Goal: Check status: Check status

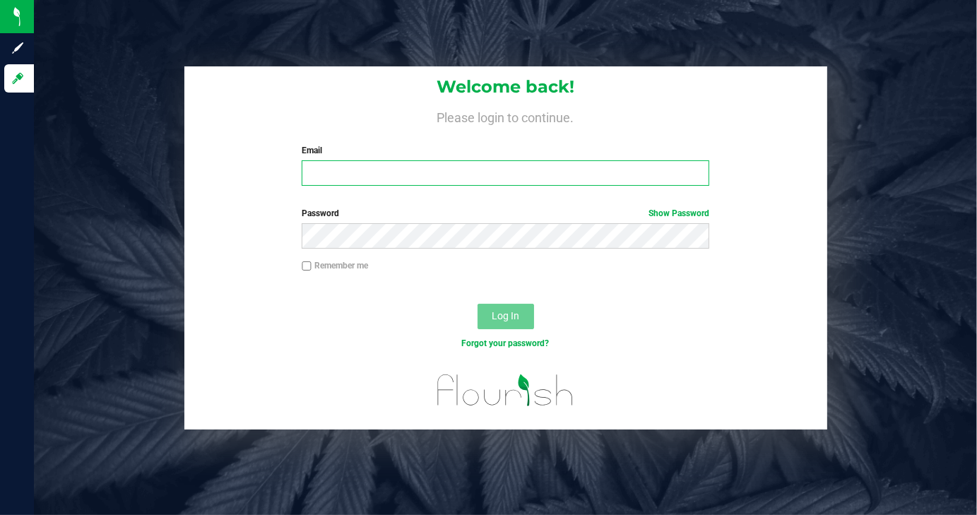
click at [468, 172] on input "Email" at bounding box center [506, 172] width 408 height 25
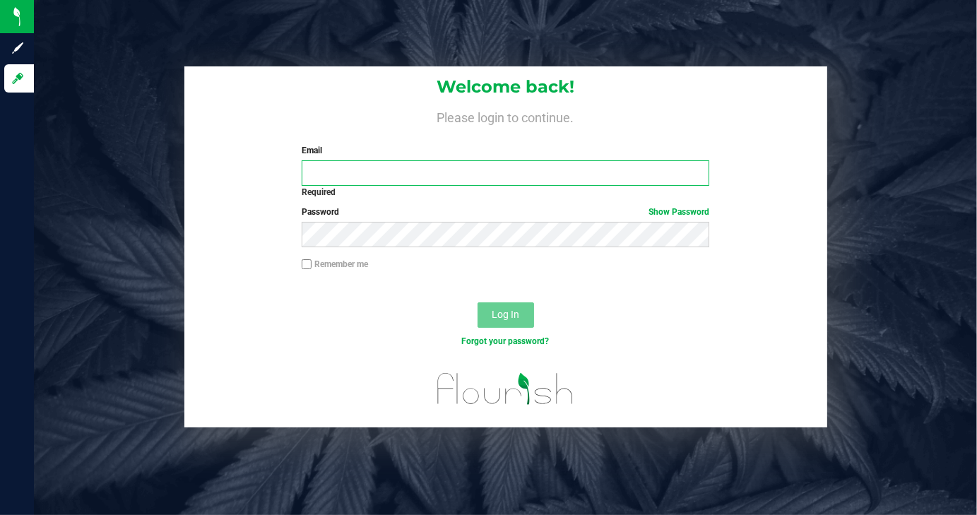
type input "[EMAIL_ADDRESS][DOMAIN_NAME]"
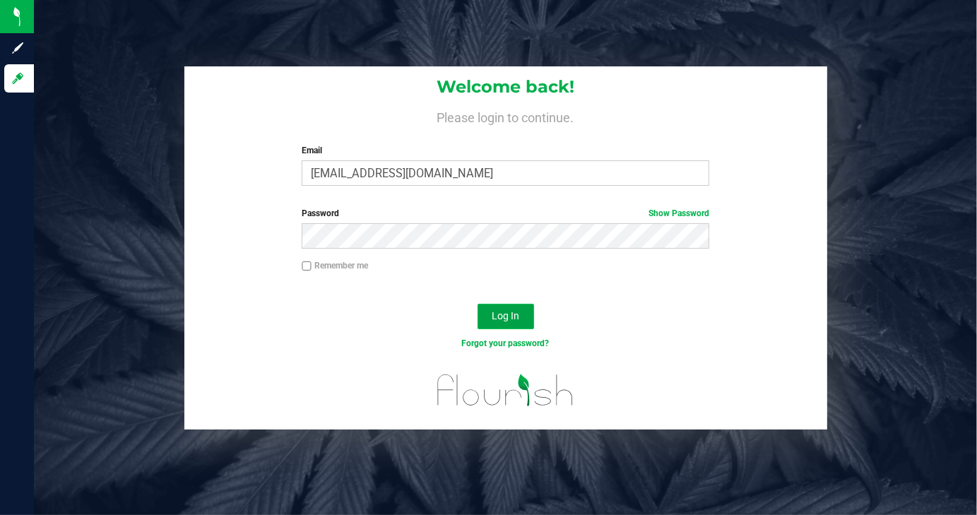
click at [507, 307] on button "Log In" at bounding box center [506, 316] width 57 height 25
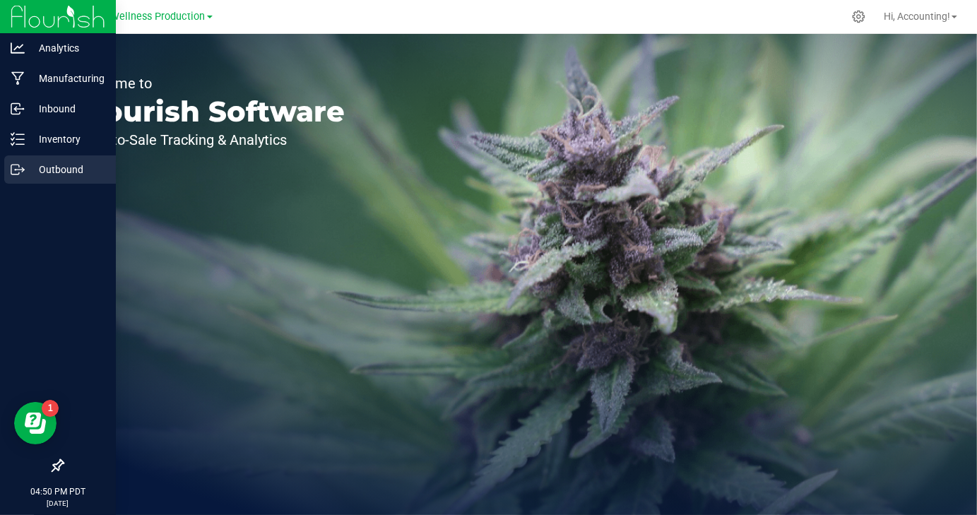
click at [27, 175] on p "Outbound" at bounding box center [67, 169] width 85 height 17
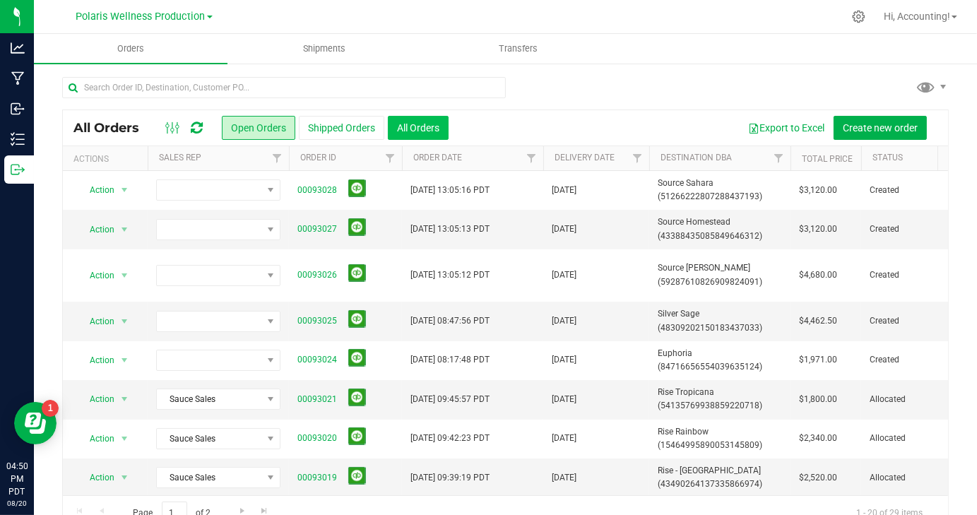
click at [411, 122] on button "All Orders" at bounding box center [418, 128] width 61 height 24
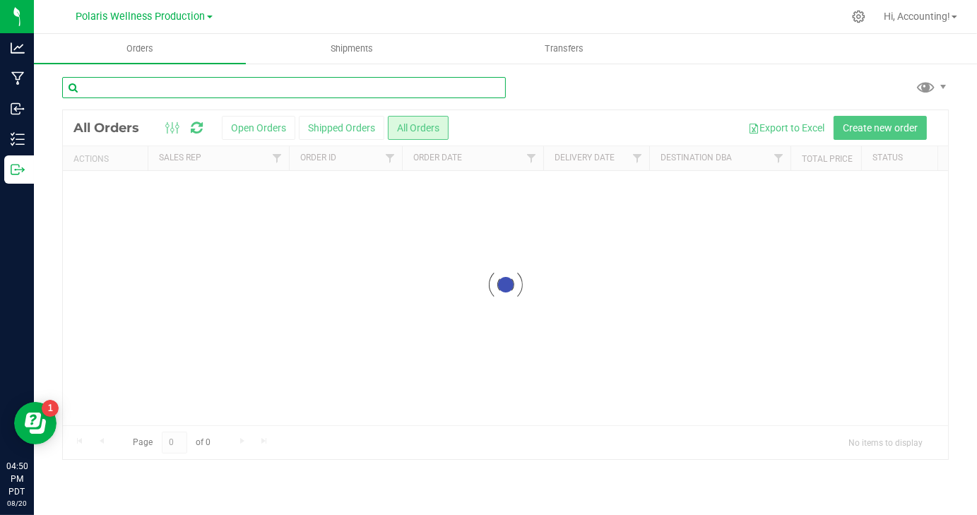
click at [436, 83] on input "text" at bounding box center [284, 87] width 444 height 21
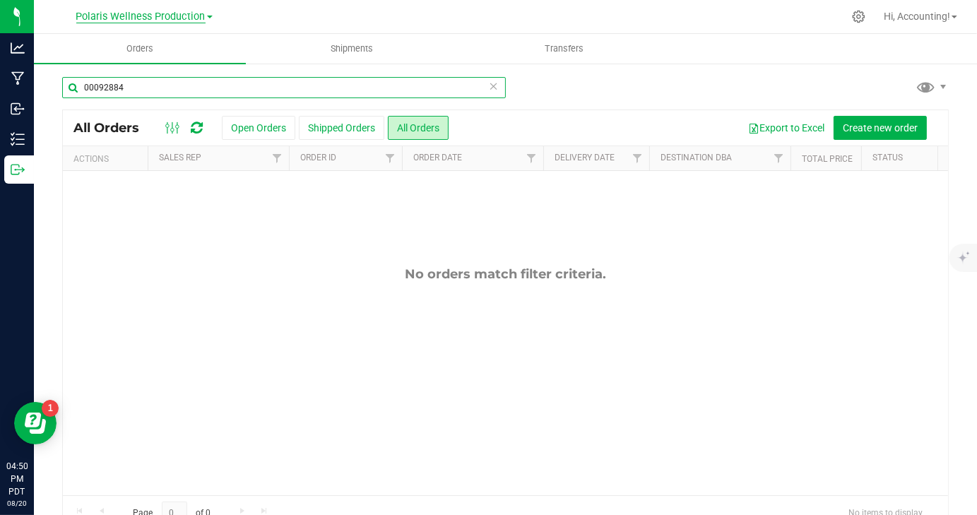
type input "00092884"
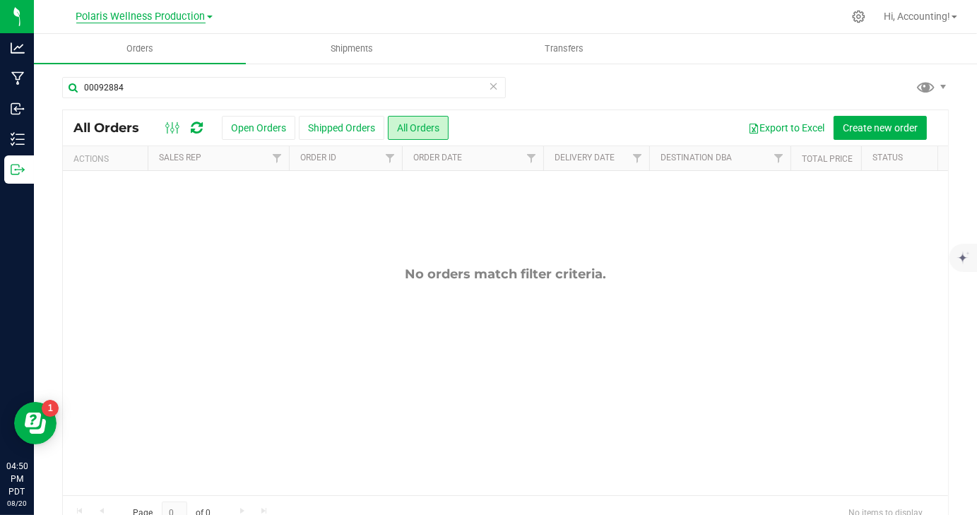
click at [199, 19] on span "Polaris Wellness Production" at bounding box center [140, 17] width 129 height 13
click at [180, 47] on link "Polaris Wellness Cultivation" at bounding box center [144, 49] width 206 height 19
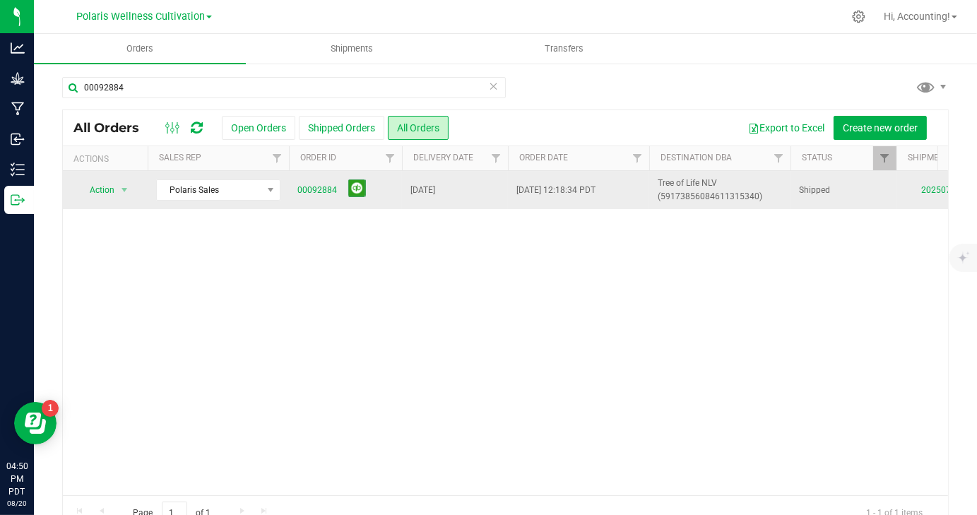
click at [556, 191] on span "[DATE] 12:18:34 PDT" at bounding box center [556, 190] width 79 height 13
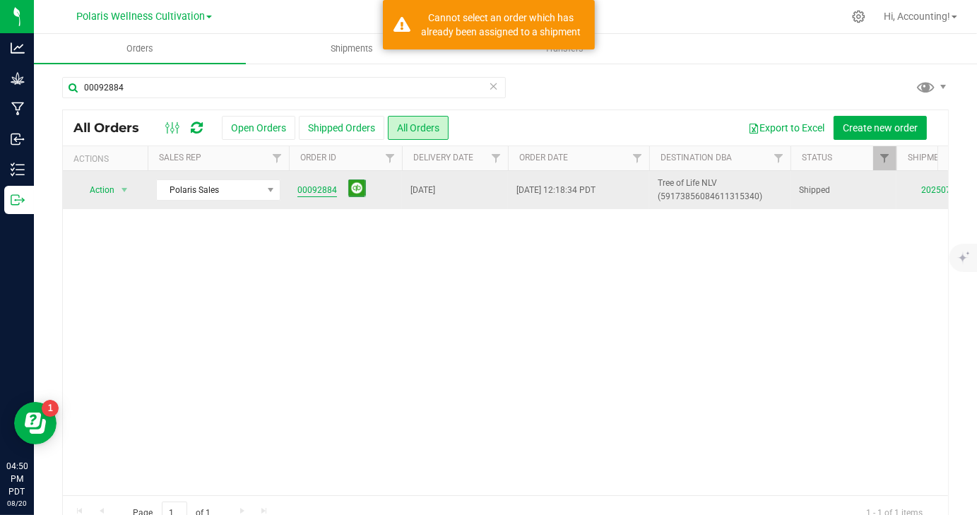
click at [312, 190] on link "00092884" at bounding box center [317, 190] width 40 height 13
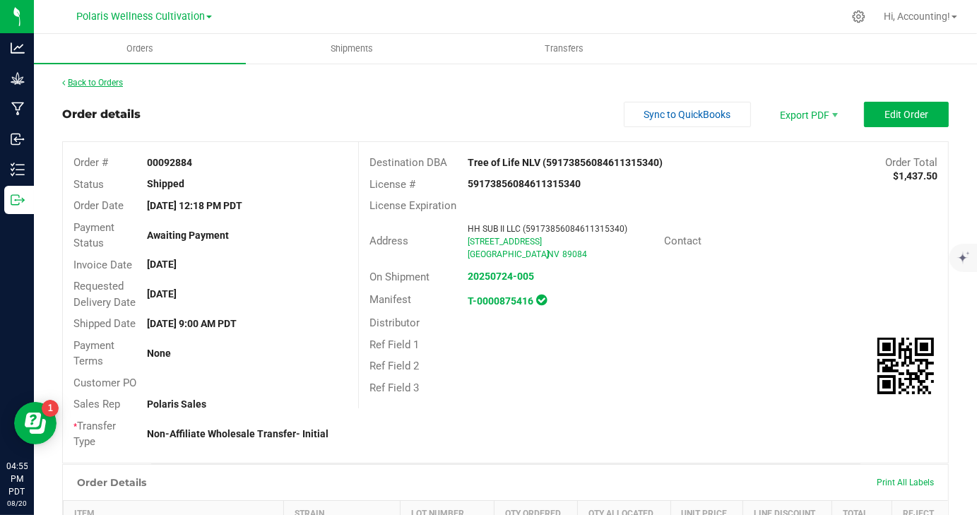
click at [114, 87] on link "Back to Orders" at bounding box center [92, 83] width 61 height 10
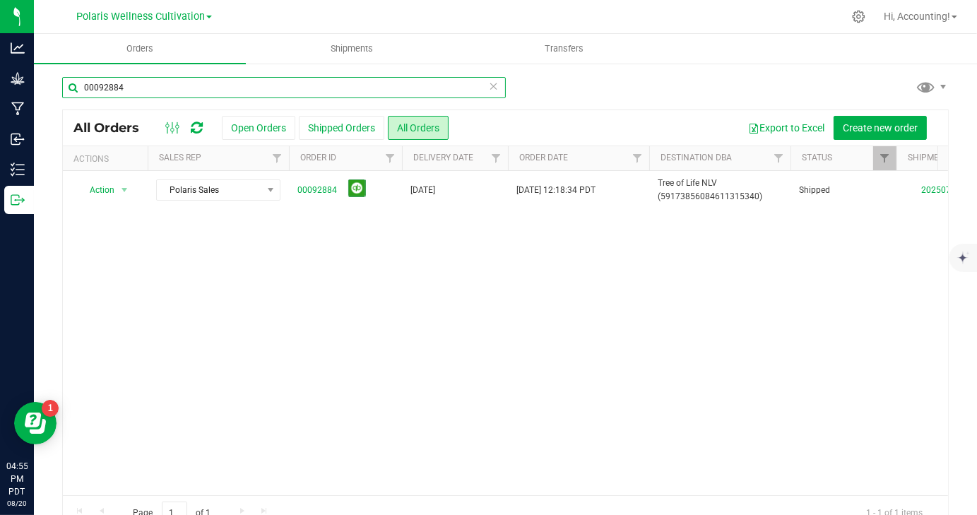
click at [187, 83] on input "00092884" at bounding box center [284, 87] width 444 height 21
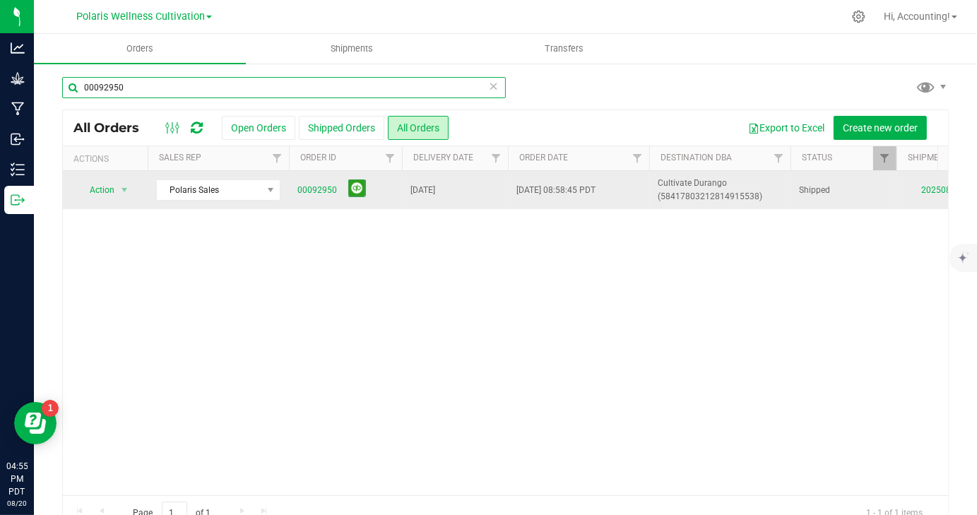
type input "00092950"
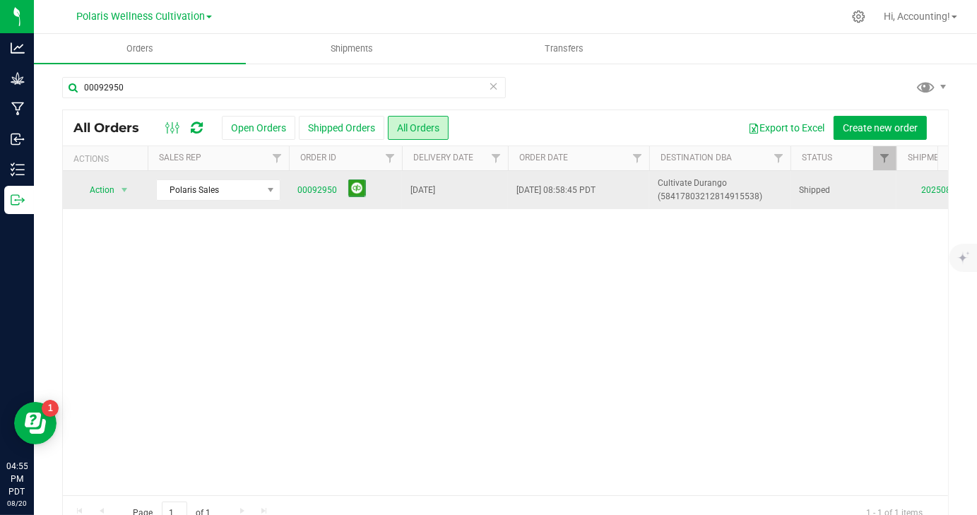
click at [482, 201] on td "[DATE]" at bounding box center [455, 190] width 106 height 38
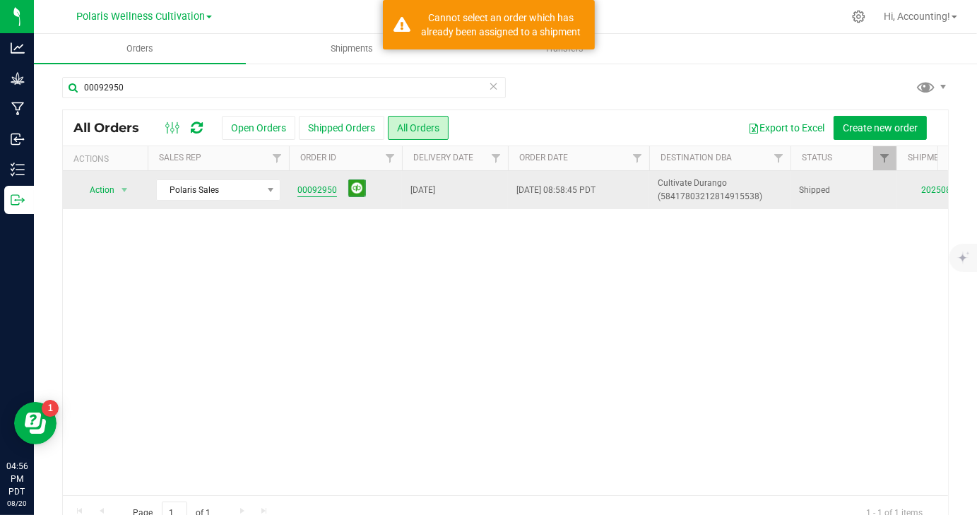
click at [316, 190] on link "00092950" at bounding box center [317, 190] width 40 height 13
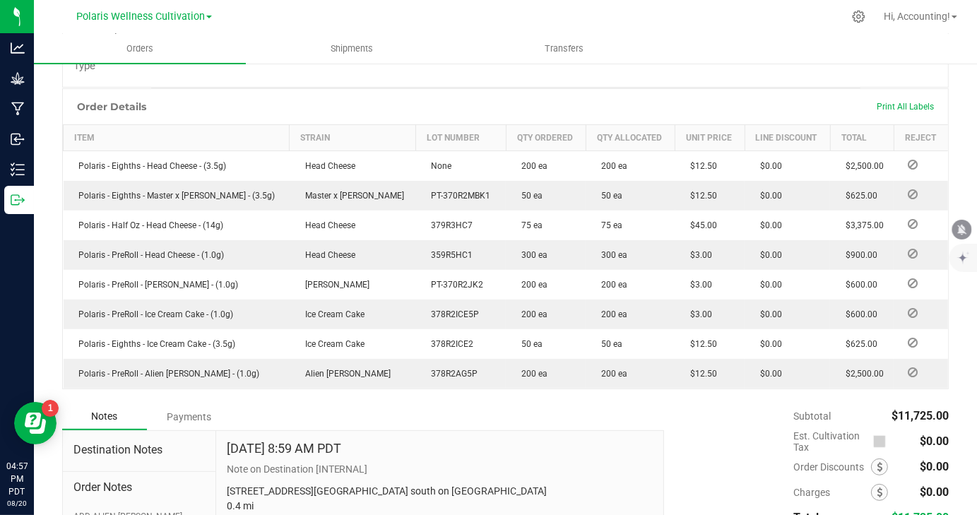
scroll to position [375, 0]
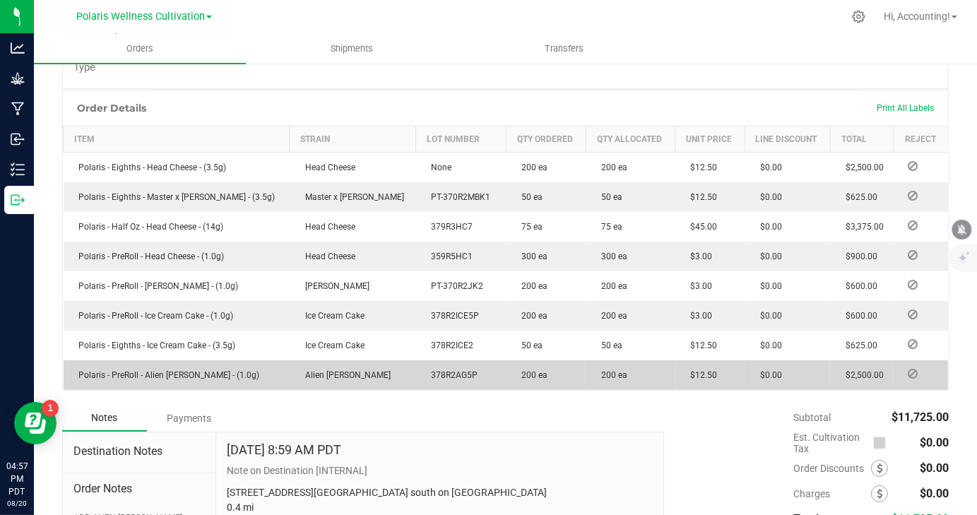
click at [416, 390] on td "378R2AG5P" at bounding box center [461, 375] width 90 height 30
click at [319, 380] on span "Alien [PERSON_NAME]" at bounding box center [344, 375] width 93 height 10
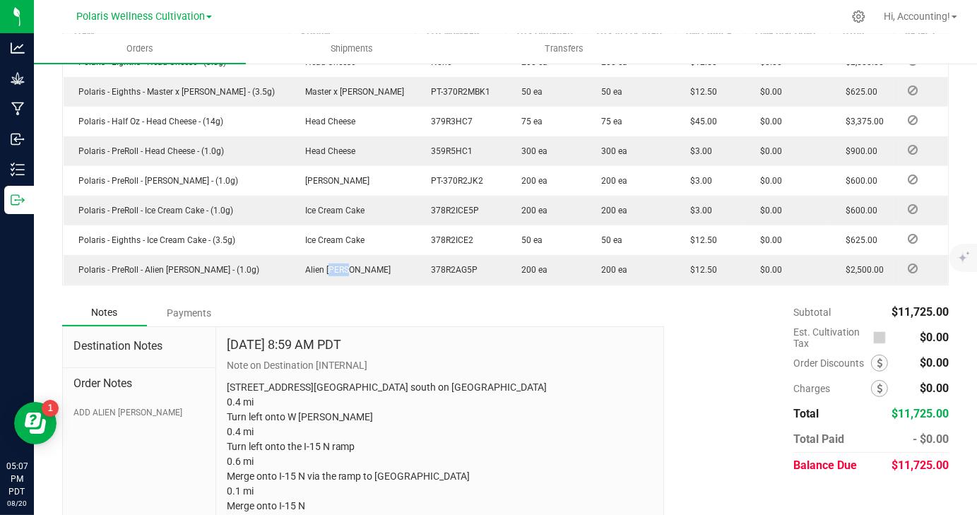
scroll to position [476, 0]
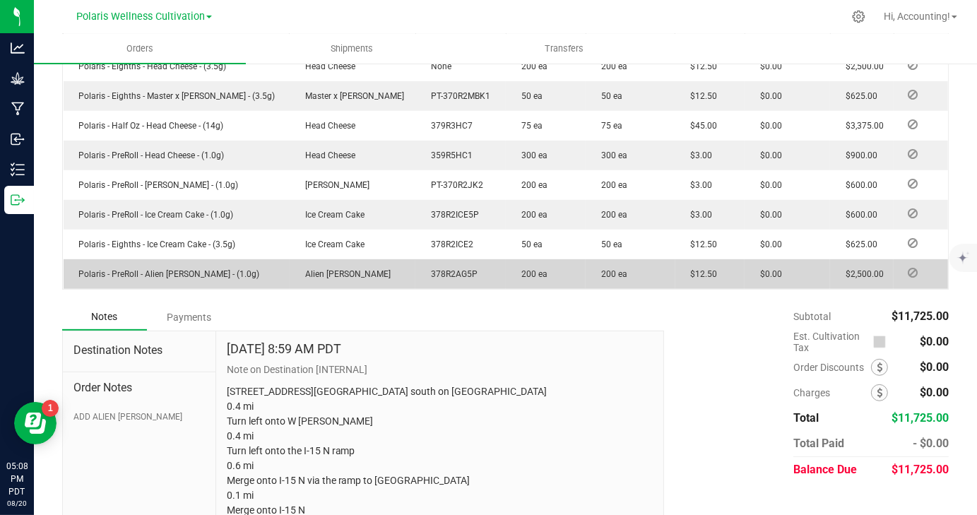
click at [307, 279] on span "Alien [PERSON_NAME]" at bounding box center [344, 274] width 93 height 10
drag, startPoint x: 307, startPoint y: 302, endPoint x: 295, endPoint y: 295, distance: 13.9
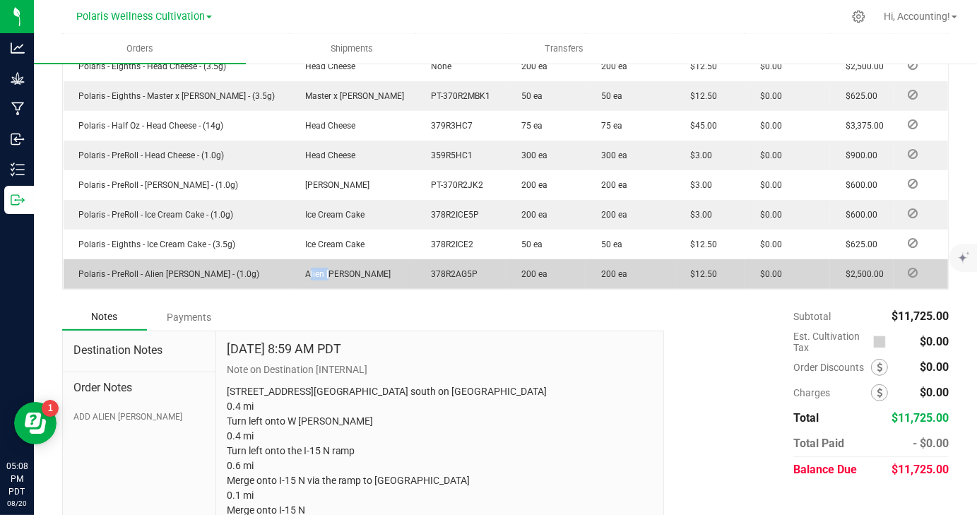
click at [295, 289] on td "Alien [PERSON_NAME]" at bounding box center [353, 274] width 126 height 30
click at [346, 289] on td "Alien [PERSON_NAME]" at bounding box center [353, 274] width 126 height 30
drag, startPoint x: 329, startPoint y: 307, endPoint x: 293, endPoint y: 306, distance: 36.0
click at [298, 279] on span "Alien [PERSON_NAME]" at bounding box center [344, 274] width 93 height 10
copy span "Alien [PERSON_NAME]"
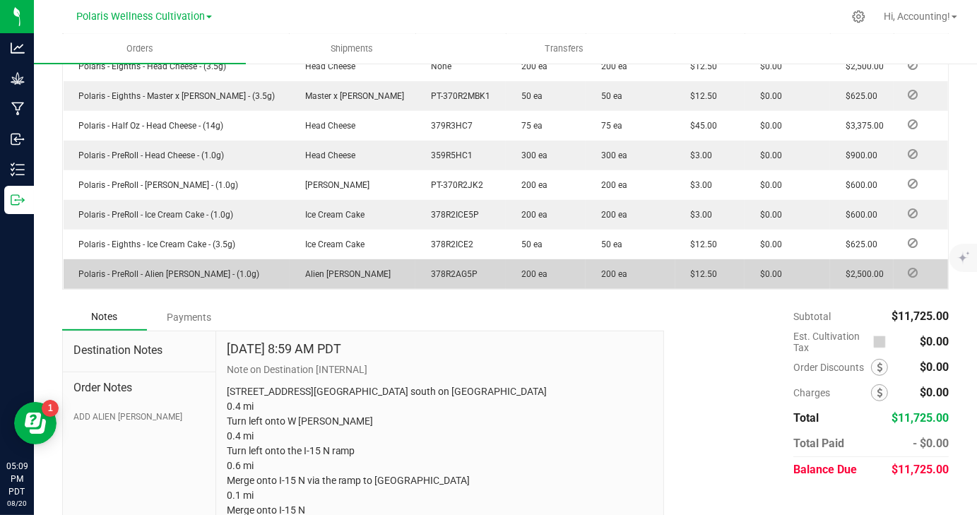
click at [194, 279] on span "Polaris - PreRoll - Alien [PERSON_NAME] - (1.0g)" at bounding box center [166, 274] width 188 height 10
copy span "Polaris - PreRoll - Alien [PERSON_NAME] - (1.0g)"
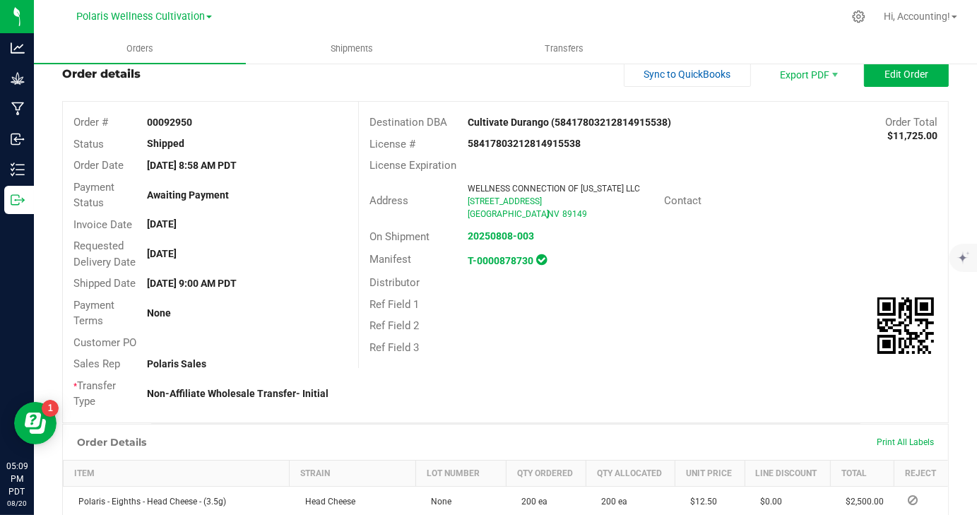
scroll to position [2, 0]
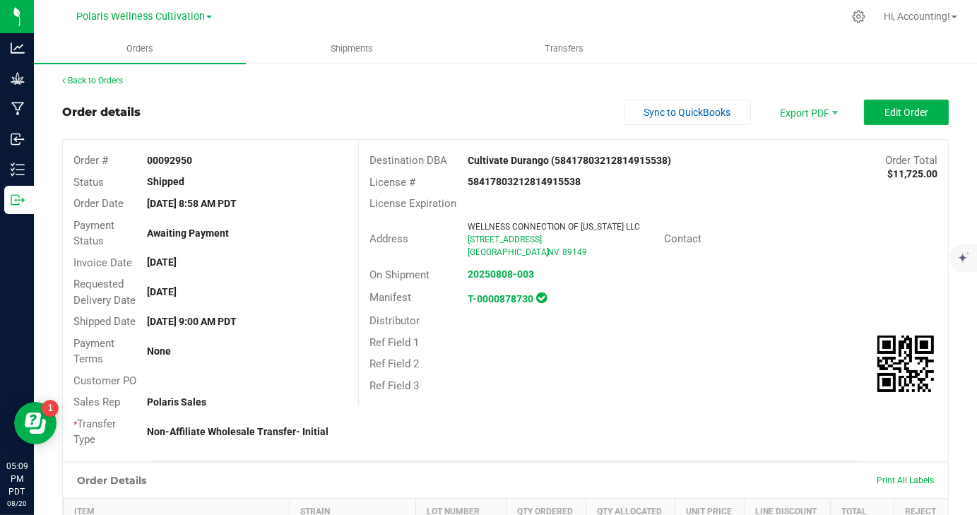
click at [177, 160] on strong "00092950" at bounding box center [169, 160] width 45 height 11
copy strong "00092950"
click at [890, 112] on span "Edit Order" at bounding box center [907, 112] width 44 height 11
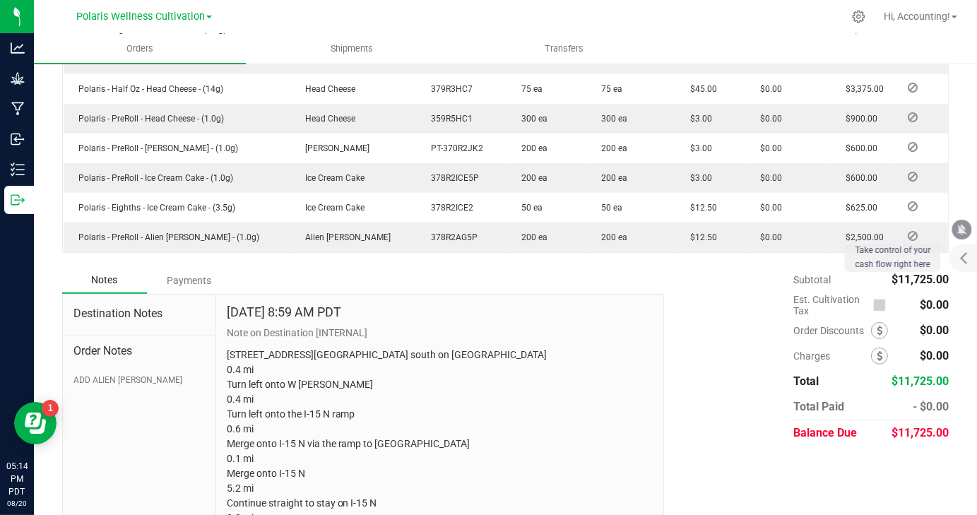
scroll to position [567, 0]
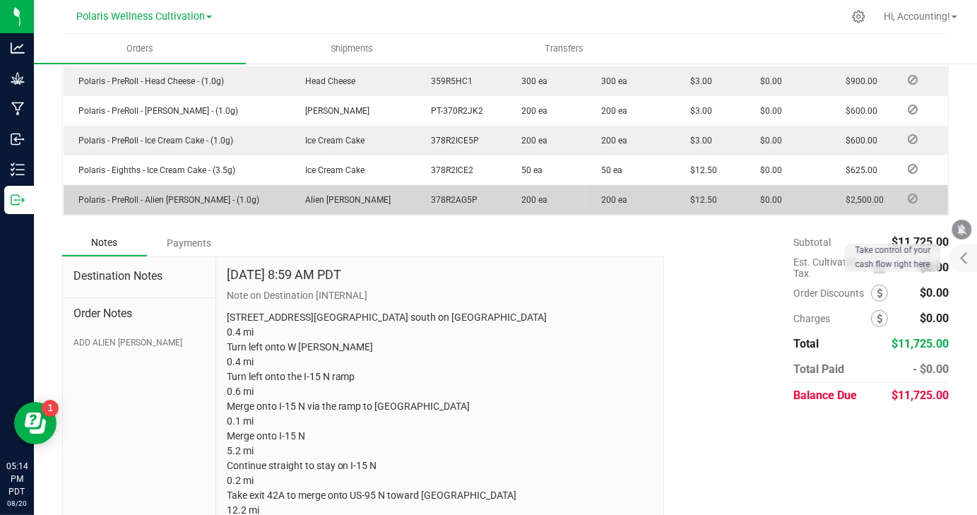
click at [684, 205] on span "$12.50" at bounding box center [701, 200] width 34 height 10
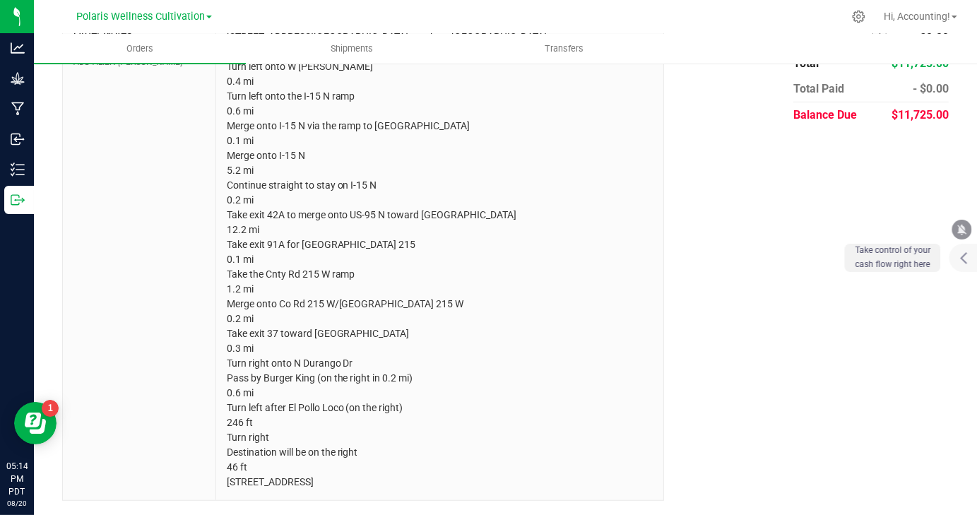
scroll to position [602, 0]
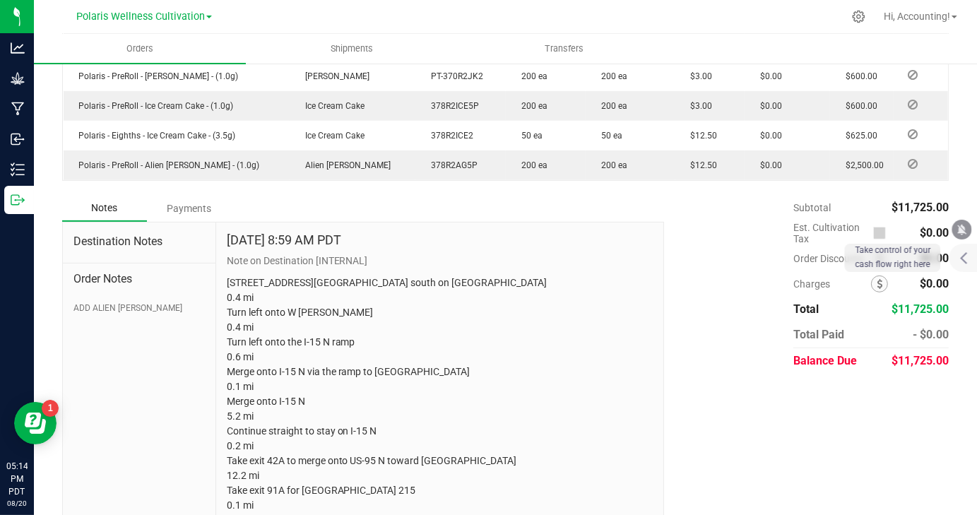
click at [185, 221] on div "Payments" at bounding box center [189, 208] width 85 height 25
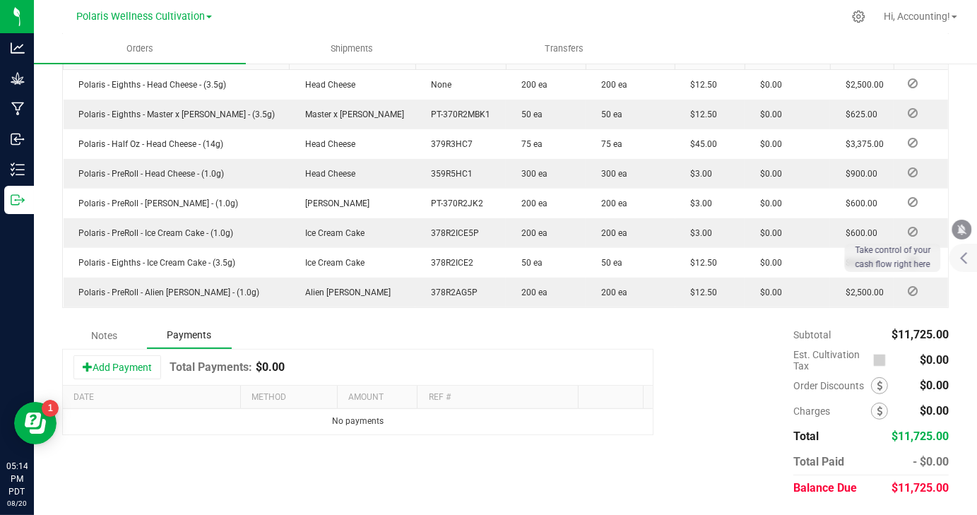
click at [737, 328] on div "Subtotal $11,725.00 Est. Cultivation Tax $0.00" at bounding box center [801, 411] width 295 height 179
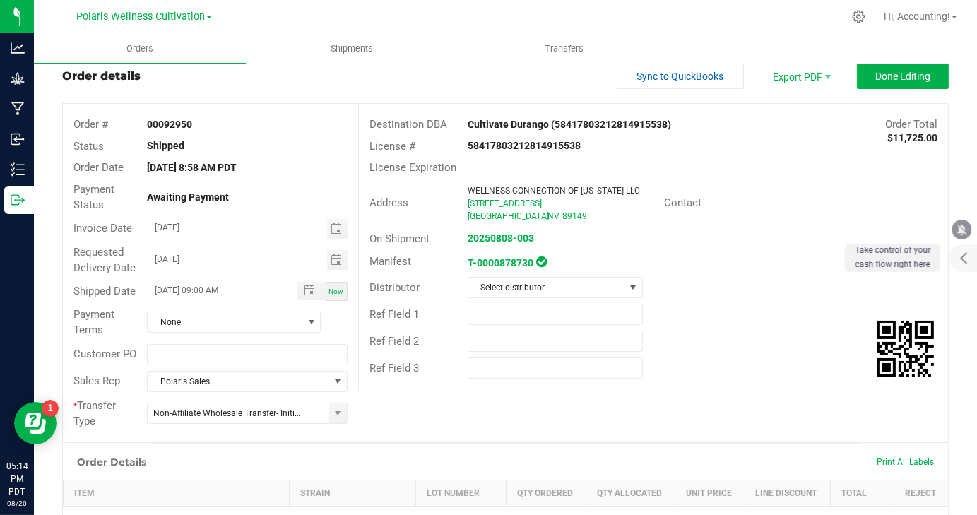
scroll to position [1, 0]
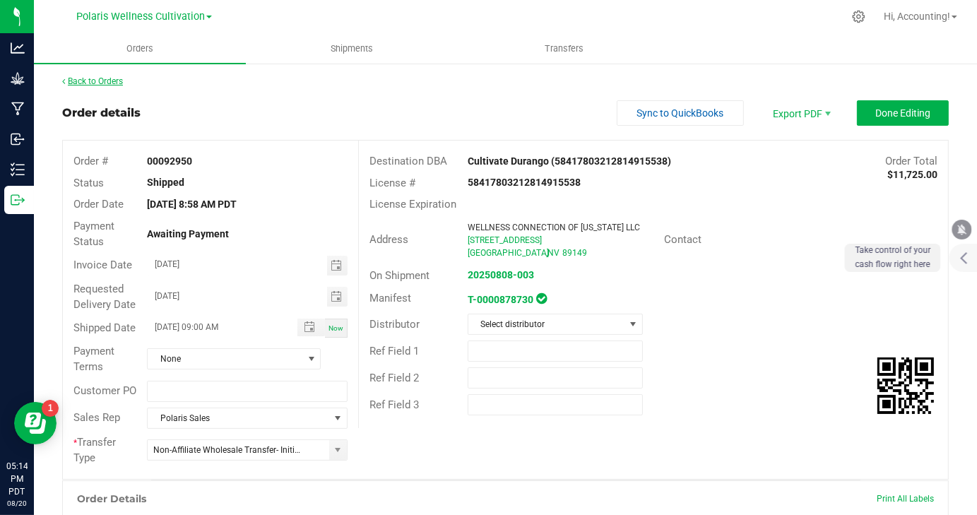
click at [105, 83] on link "Back to Orders" at bounding box center [92, 81] width 61 height 10
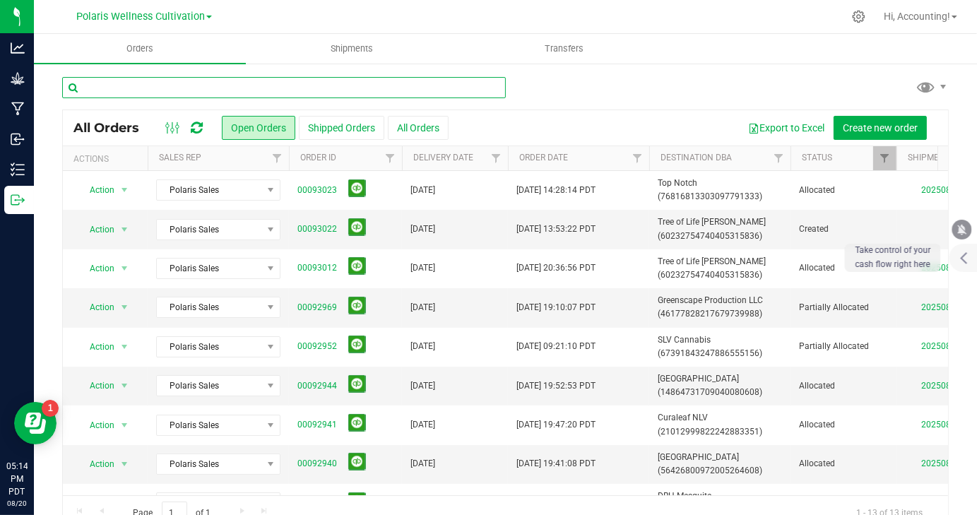
click at [432, 88] on input "text" at bounding box center [284, 87] width 444 height 21
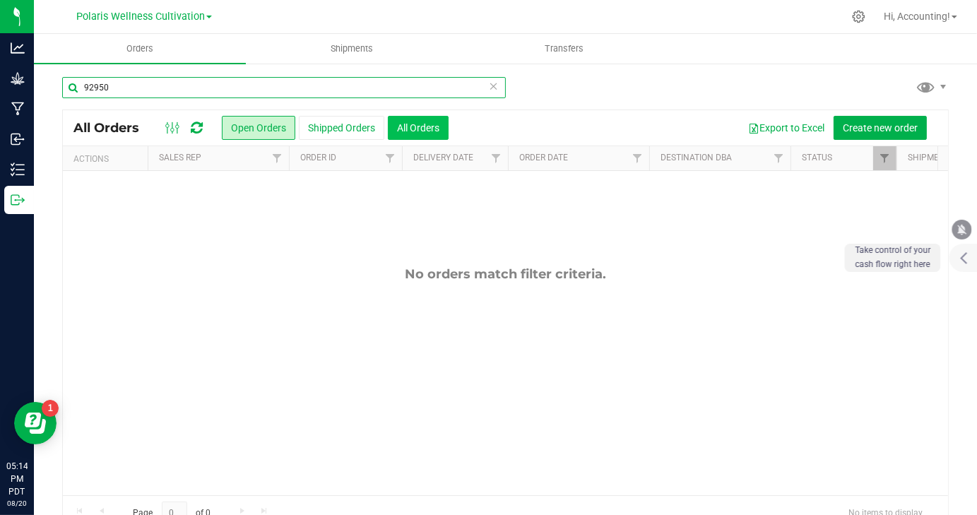
type input "92950"
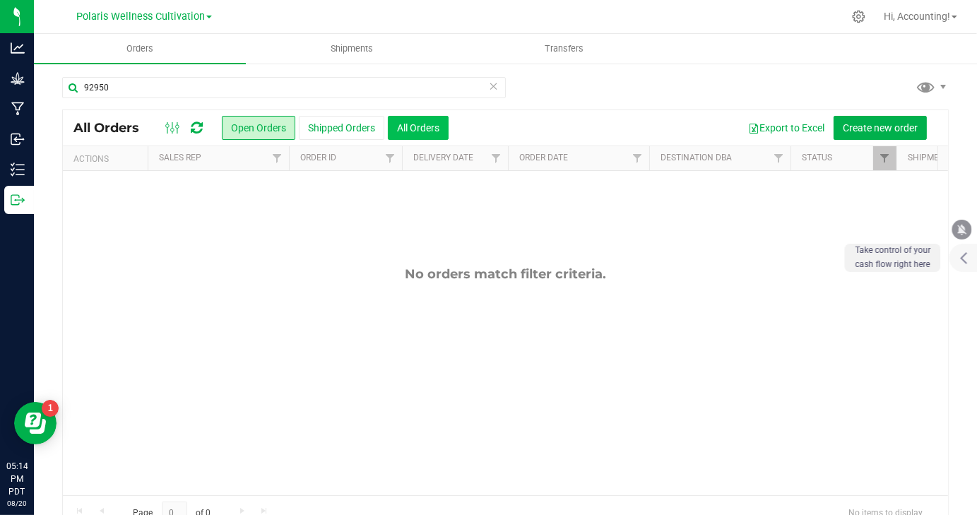
click at [400, 130] on button "All Orders" at bounding box center [418, 128] width 61 height 24
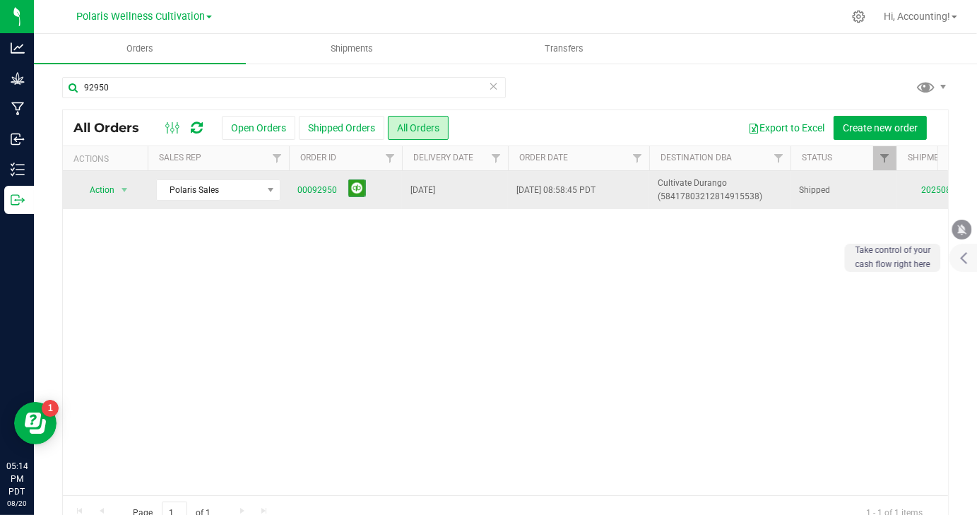
click at [379, 191] on span "00092950" at bounding box center [345, 190] width 96 height 22
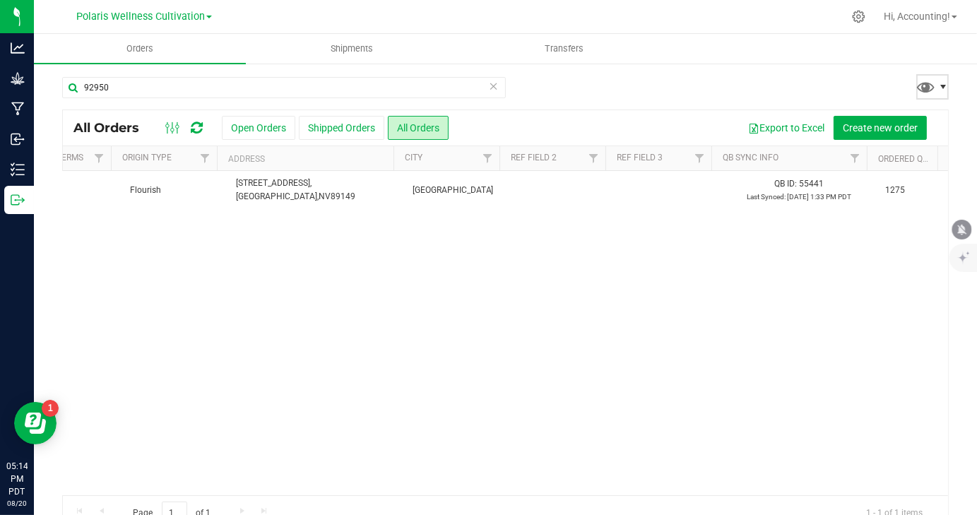
click at [938, 92] on span at bounding box center [943, 86] width 11 height 11
click at [659, 327] on div "Action Action Clone order Mark as fully paid Order audit log Print COAs (single…" at bounding box center [505, 333] width 885 height 324
click at [618, 290] on div "Action Action Clone order Mark as fully paid Order audit log Print COAs (single…" at bounding box center [505, 333] width 885 height 324
click at [938, 82] on span at bounding box center [943, 86] width 11 height 11
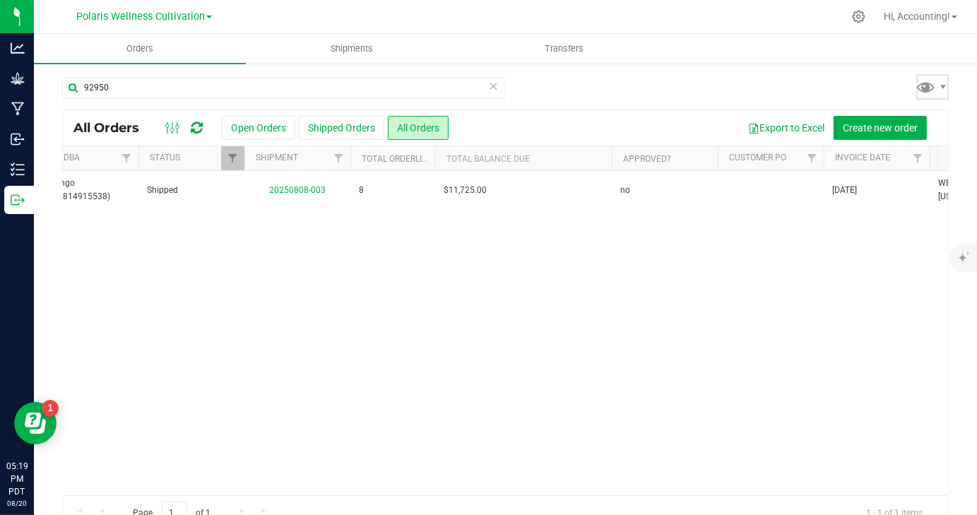
scroll to position [0, 558]
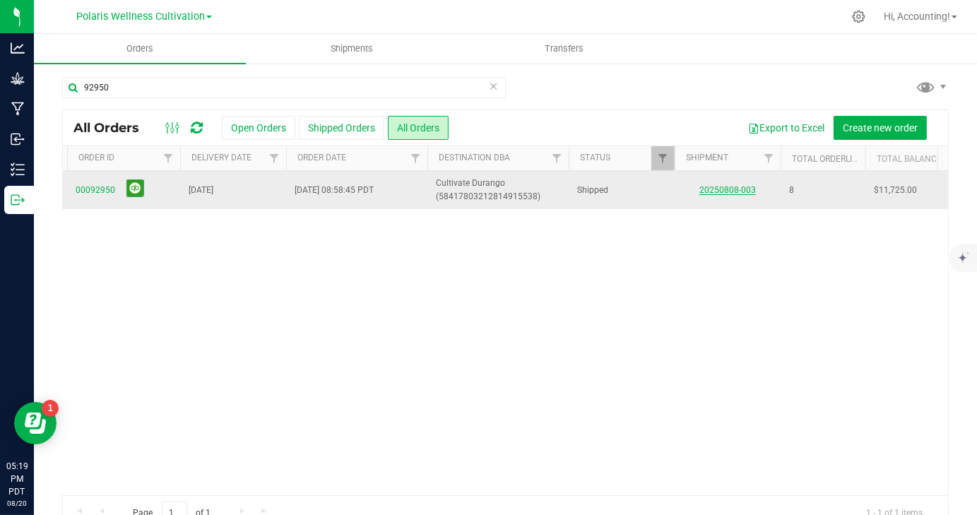
click at [712, 191] on link "20250808-003" at bounding box center [728, 190] width 57 height 10
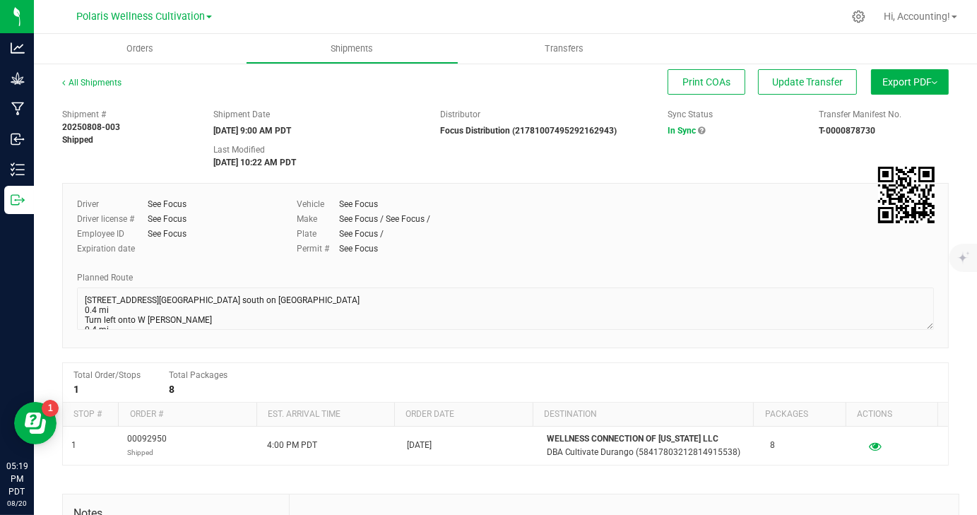
click at [921, 88] on button "Export PDF" at bounding box center [910, 81] width 78 height 25
click at [589, 187] on div "Driver See Focus Driver license # See Focus Employee ID See Focus Expiration da…" at bounding box center [505, 265] width 887 height 165
click at [196, 59] on uib-tab-heading "Orders" at bounding box center [140, 49] width 212 height 30
